Goal: Task Accomplishment & Management: Manage account settings

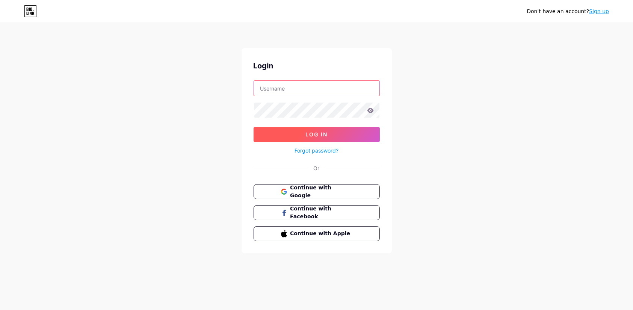
type input "[EMAIL_ADDRESS][DOMAIN_NAME]"
click at [327, 139] on button "Log In" at bounding box center [317, 134] width 126 height 15
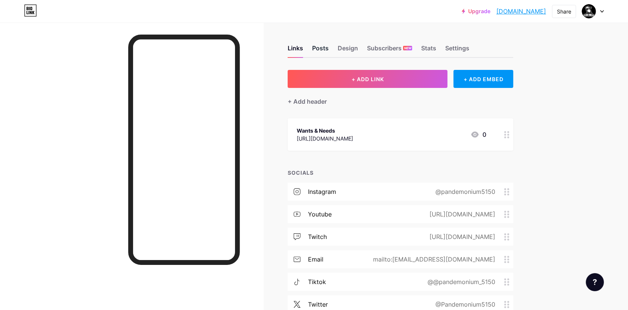
drag, startPoint x: 324, startPoint y: 48, endPoint x: 330, endPoint y: 50, distance: 6.8
click at [324, 48] on div "Posts" at bounding box center [320, 51] width 17 height 14
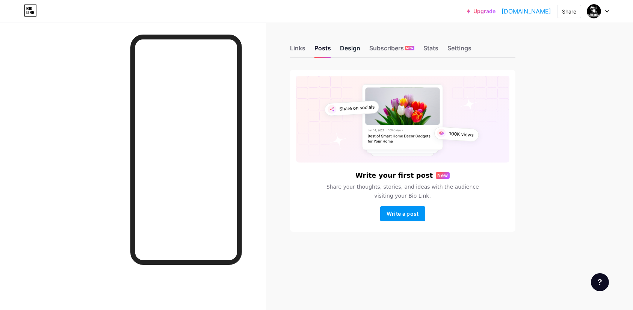
click at [348, 54] on div "Design" at bounding box center [350, 51] width 20 height 14
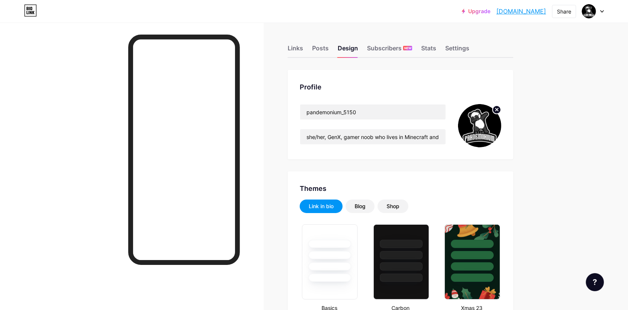
scroll to position [88, 0]
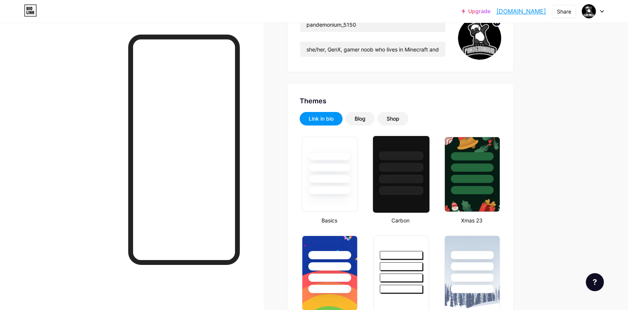
click at [414, 170] on div at bounding box center [401, 167] width 44 height 9
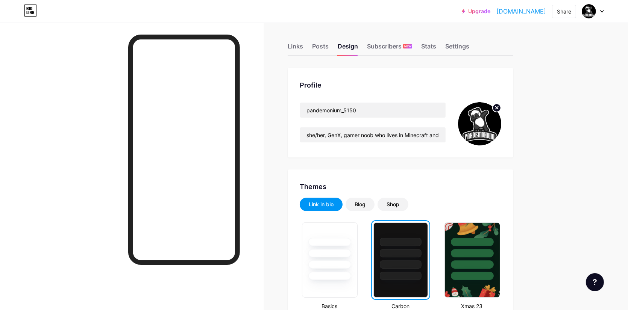
scroll to position [0, 0]
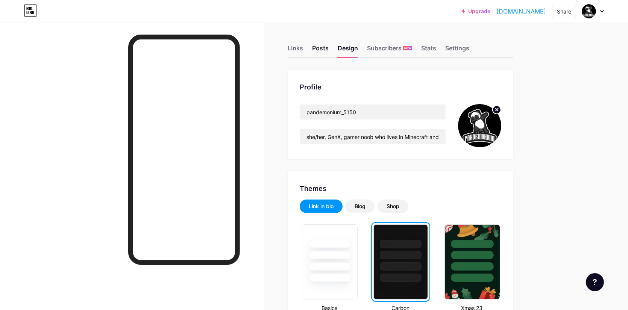
click at [320, 48] on div "Posts" at bounding box center [320, 51] width 17 height 14
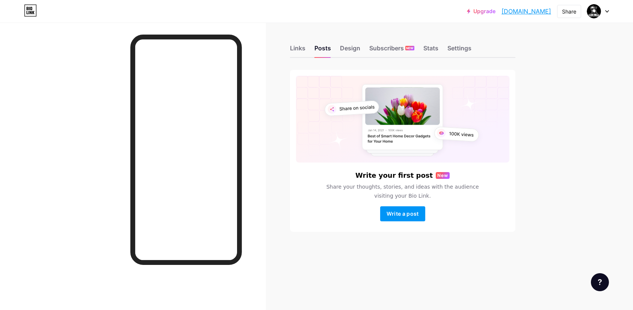
drag, startPoint x: 434, startPoint y: 51, endPoint x: 439, endPoint y: 49, distance: 5.7
click at [434, 51] on div "Stats" at bounding box center [431, 51] width 15 height 14
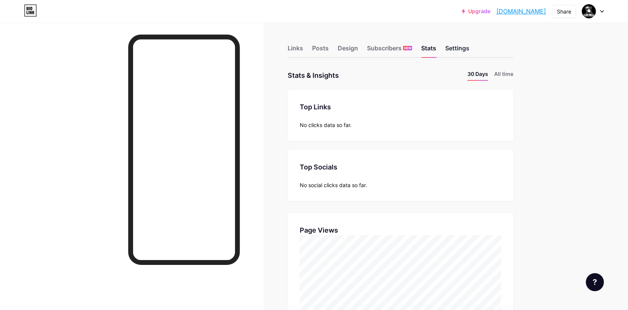
scroll to position [310, 628]
click at [460, 46] on div "Settings" at bounding box center [457, 51] width 24 height 14
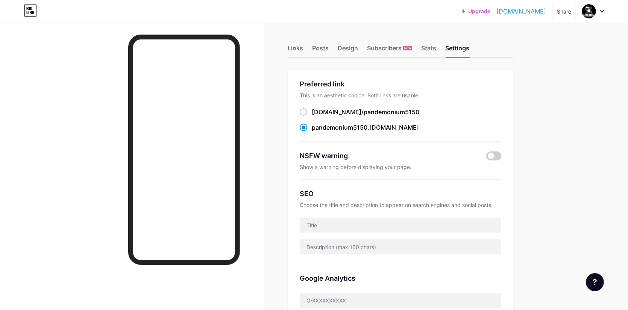
click at [462, 9] on link "Upgrade" at bounding box center [476, 11] width 29 height 6
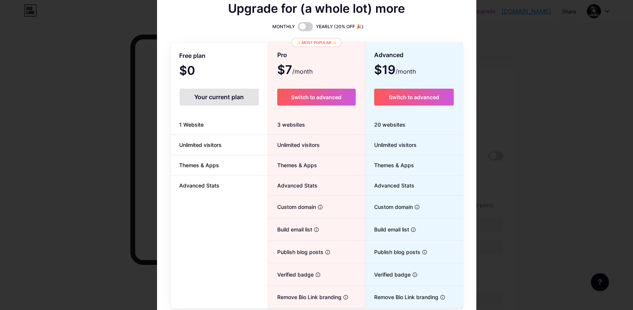
click at [536, 67] on div at bounding box center [316, 155] width 633 height 310
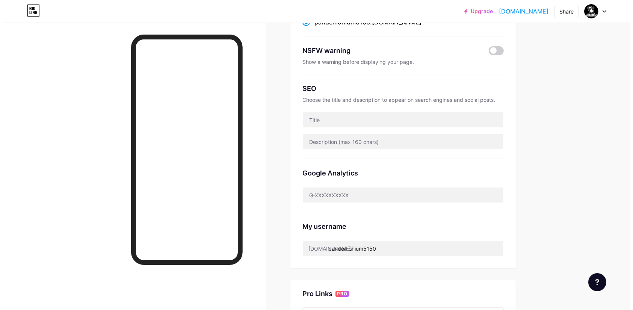
scroll to position [263, 0]
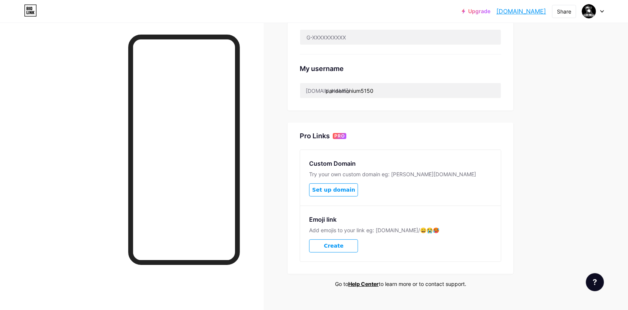
click at [352, 193] on span "Set up domain" at bounding box center [333, 190] width 43 height 6
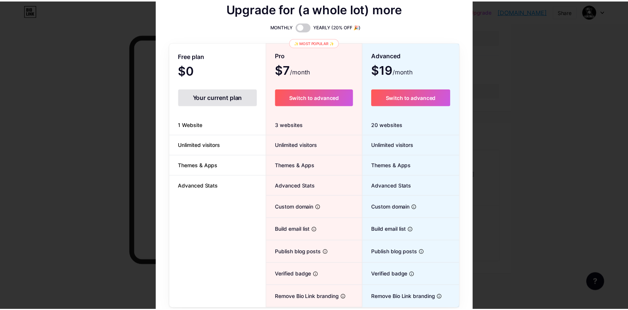
scroll to position [0, 0]
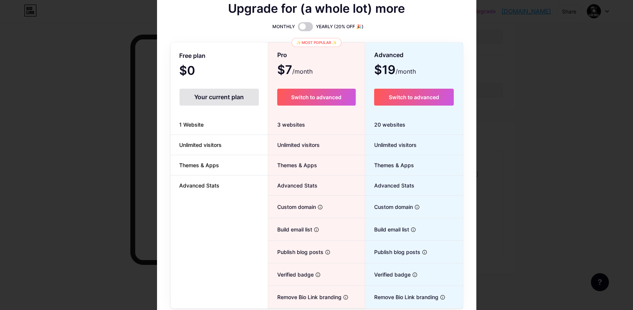
click at [548, 83] on div at bounding box center [316, 155] width 633 height 310
